Goal: Learn about a topic

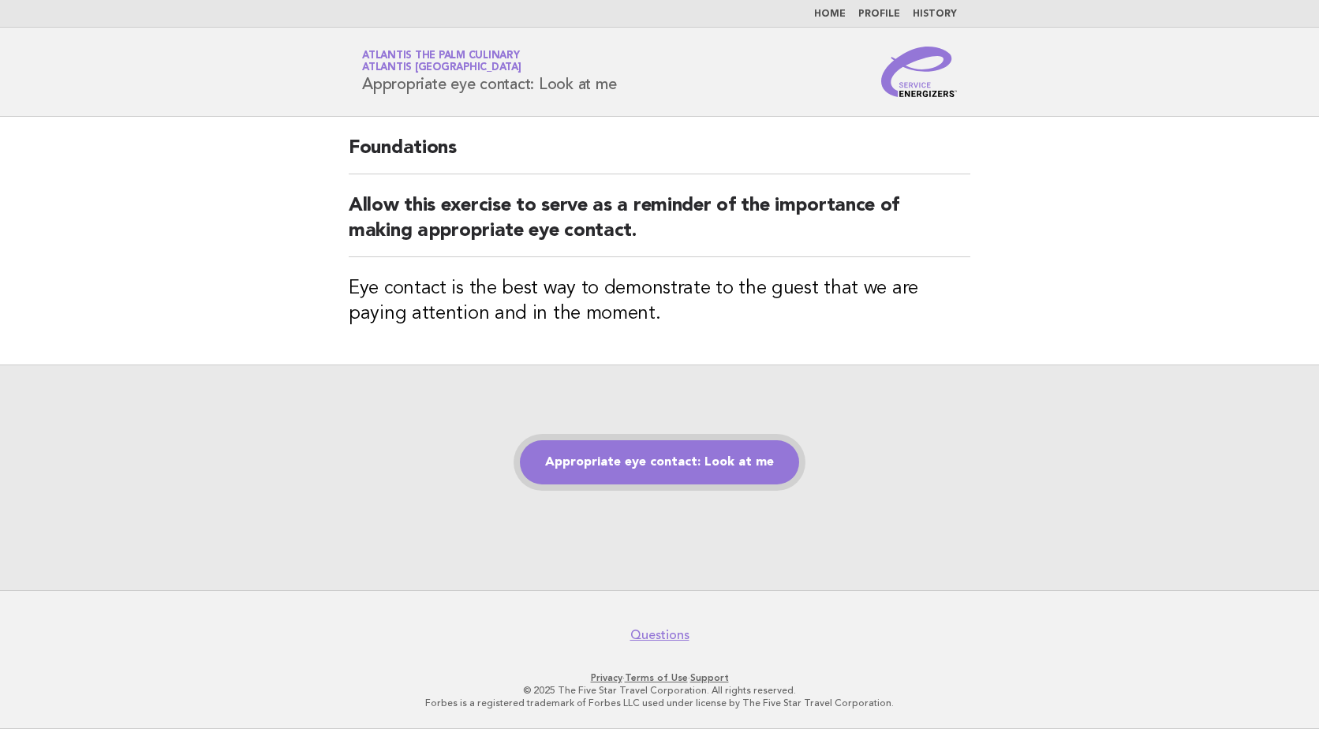
click at [650, 462] on link "Appropriate eye contact: Look at me" at bounding box center [659, 462] width 279 height 44
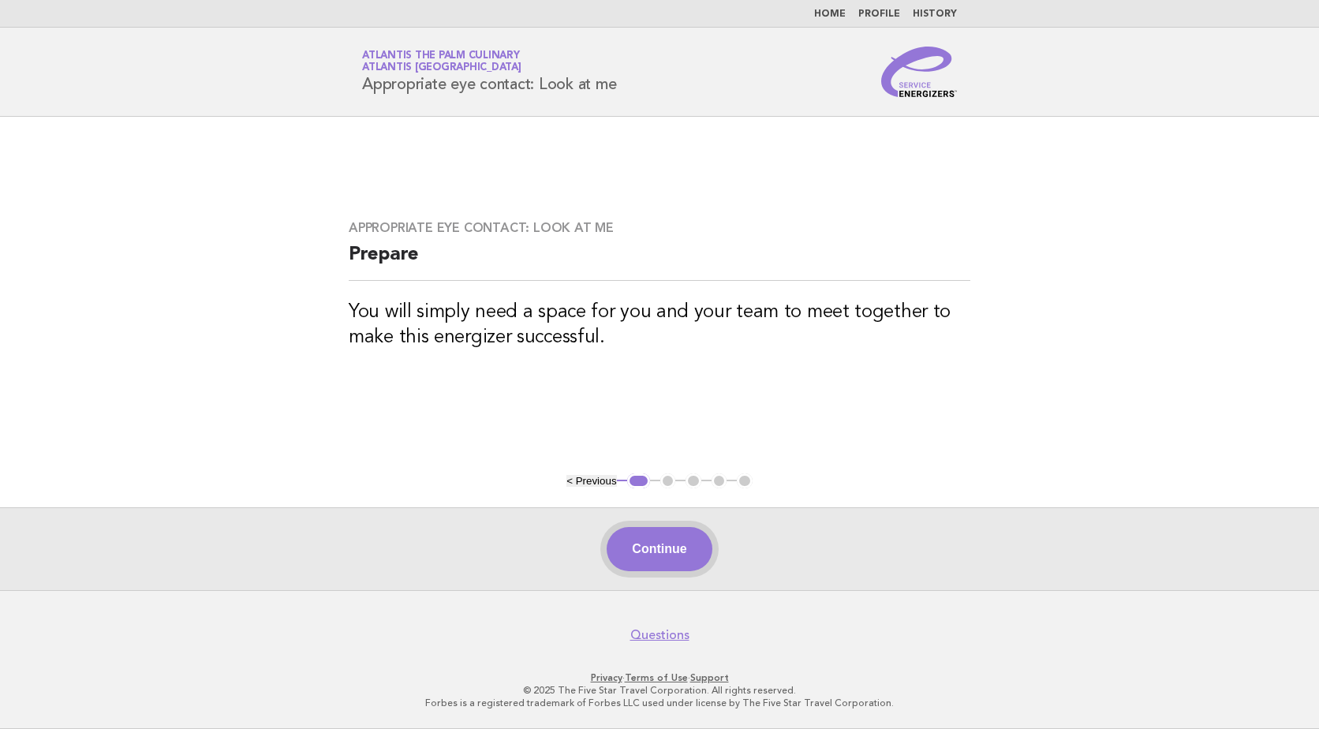
click at [682, 554] on button "Continue" at bounding box center [659, 549] width 105 height 44
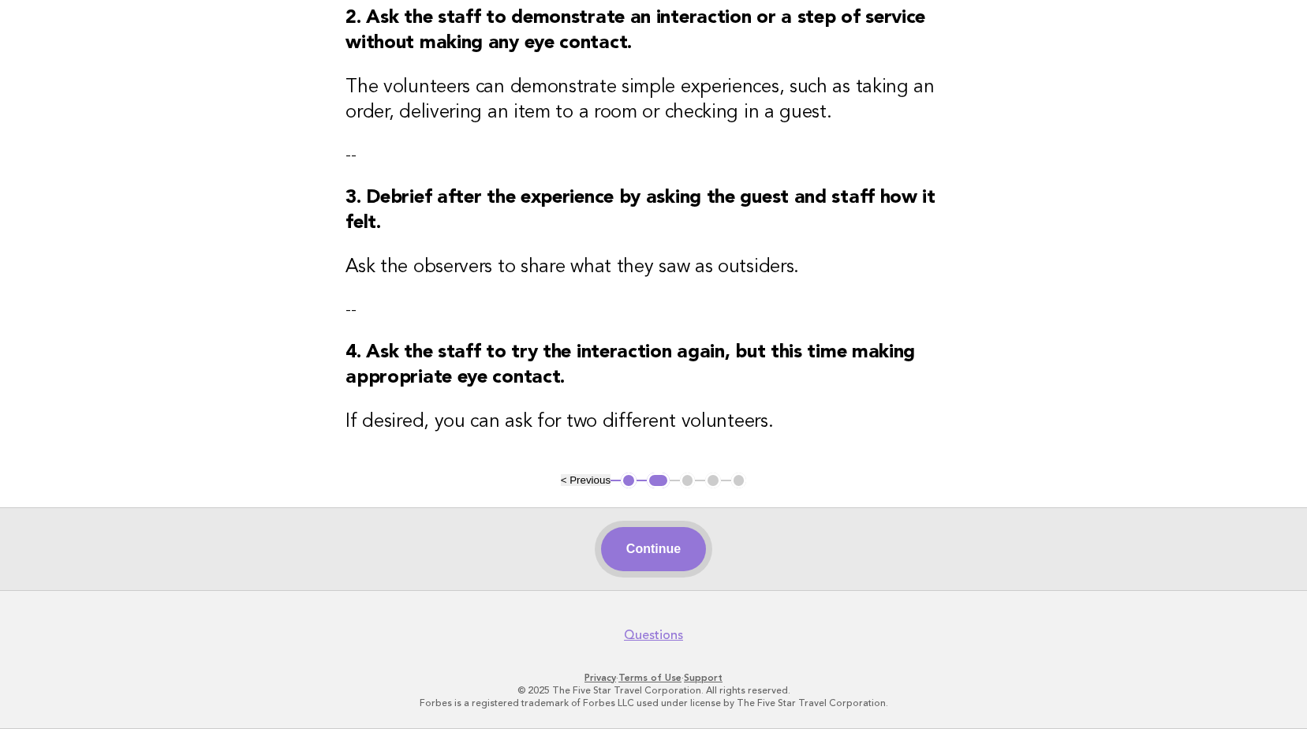
click at [666, 549] on button "Continue" at bounding box center [653, 549] width 105 height 44
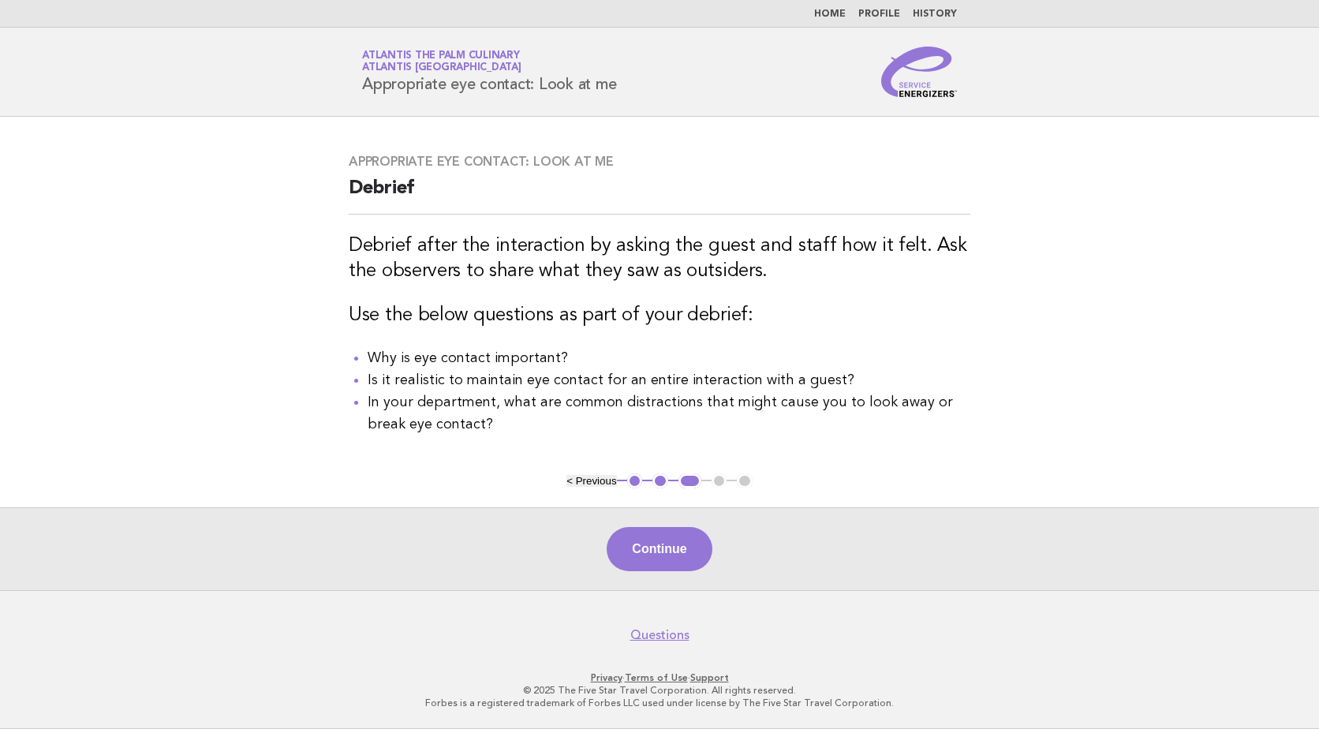
click at [666, 549] on button "Continue" at bounding box center [659, 549] width 105 height 44
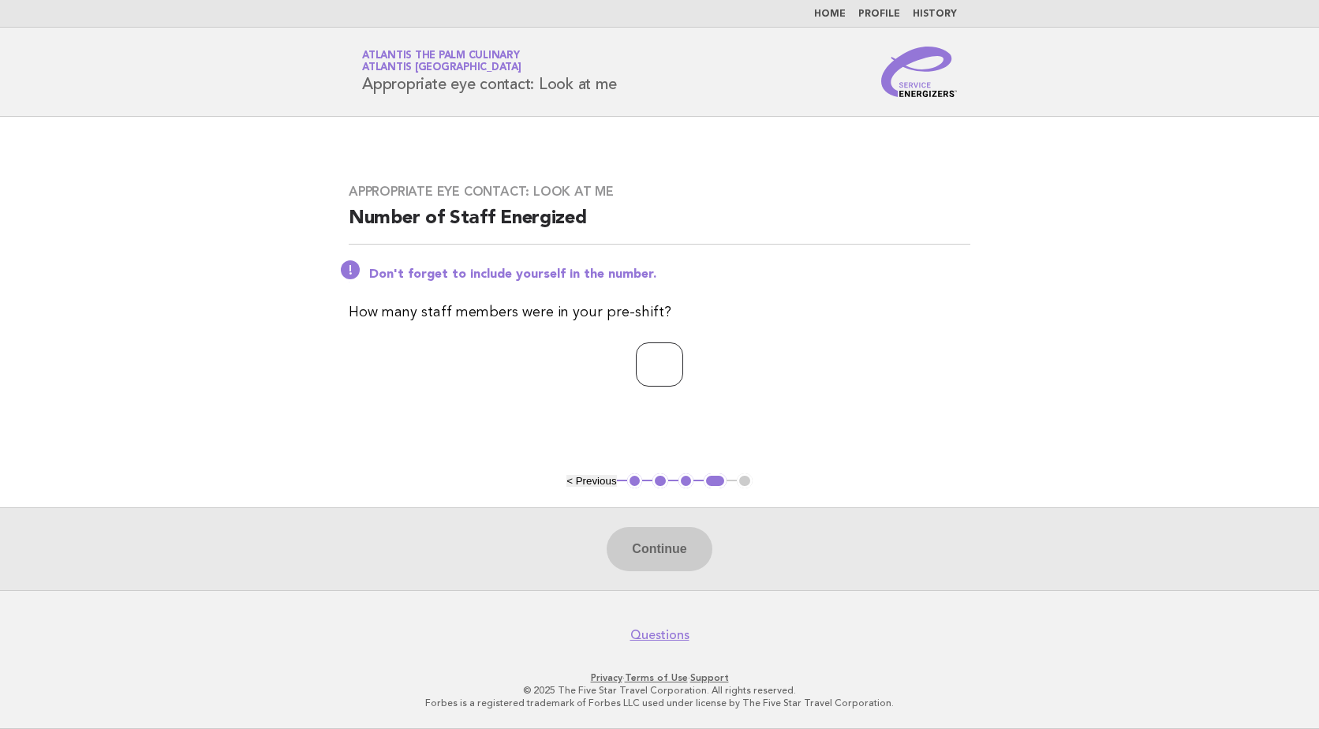
click at [658, 355] on input "number" at bounding box center [659, 364] width 47 height 44
type input "**"
click at [663, 550] on button "Continue" at bounding box center [659, 549] width 105 height 44
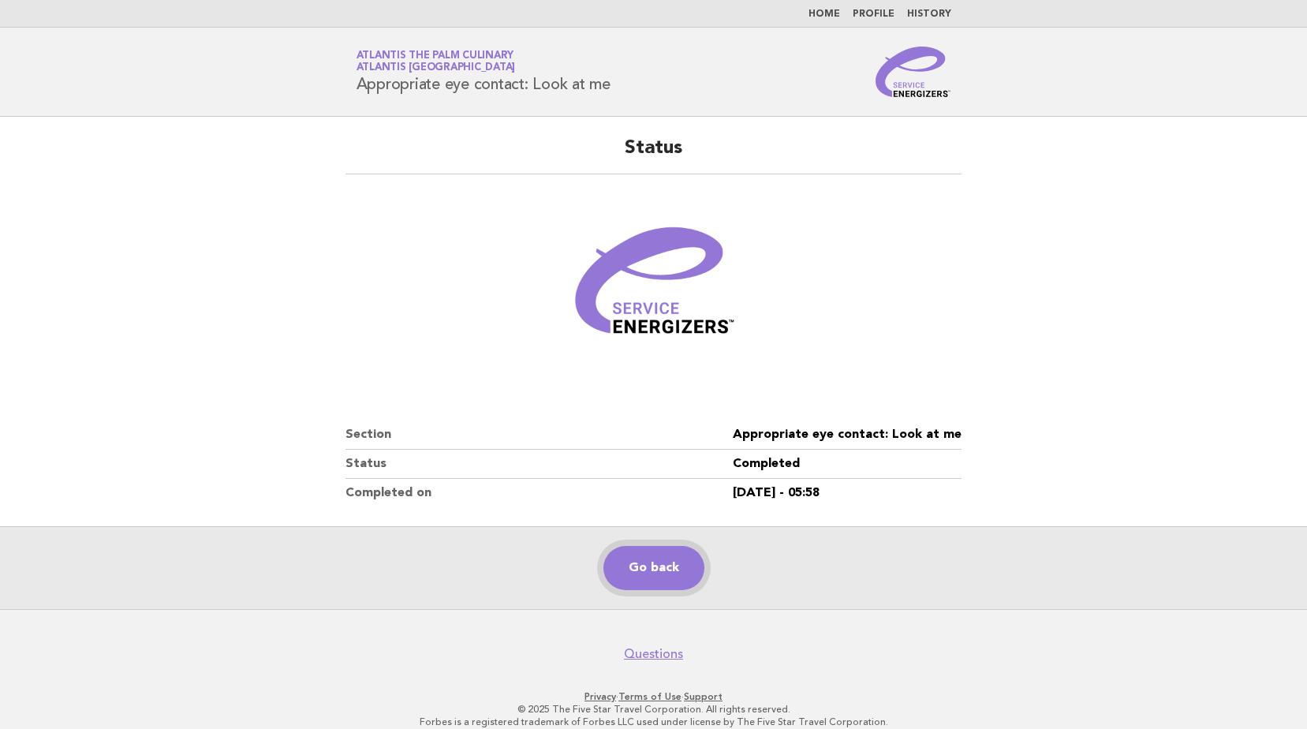
click at [660, 569] on link "Go back" at bounding box center [654, 568] width 101 height 44
